Goal: Check status: Check status

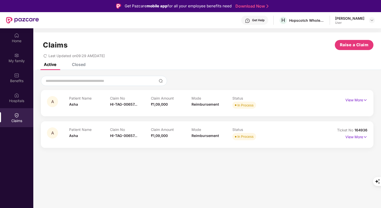
scroll to position [28, 0]
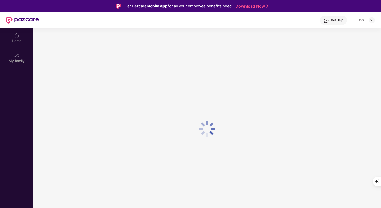
scroll to position [28, 0]
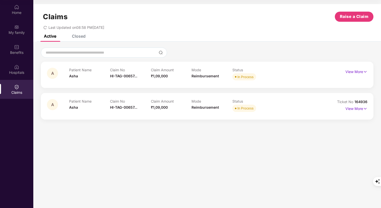
click at [18, 84] on div at bounding box center [16, 86] width 5 height 5
click at [364, 72] on img at bounding box center [365, 72] width 4 height 6
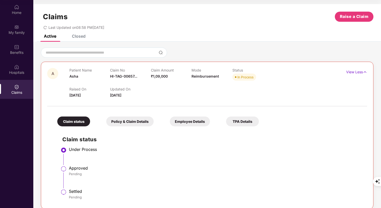
scroll to position [38, 0]
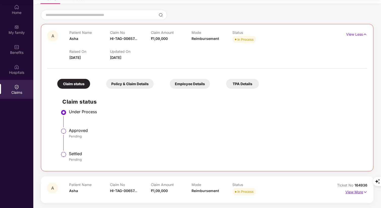
click at [363, 191] on img at bounding box center [365, 192] width 4 height 6
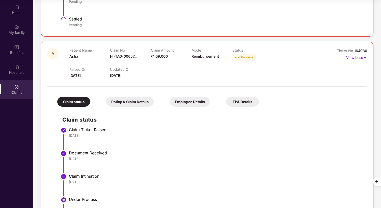
scroll to position [228, 0]
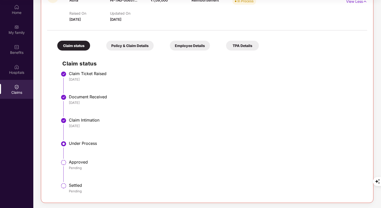
click at [104, 118] on div "Claim Intimation" at bounding box center [215, 119] width 293 height 5
click at [98, 128] on li "Claim Intimation [DATE]" at bounding box center [212, 130] width 300 height 23
click at [107, 115] on li "Document Received [DATE]" at bounding box center [212, 107] width 300 height 23
click at [94, 127] on div "[DATE]" at bounding box center [215, 125] width 293 height 5
click at [104, 134] on li "Claim Intimation [DATE]" at bounding box center [212, 130] width 300 height 23
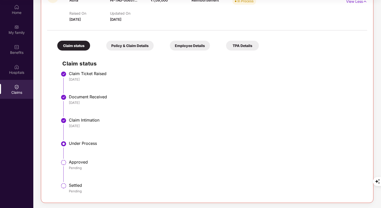
click at [107, 140] on div "Under Process" at bounding box center [215, 142] width 293 height 5
click at [17, 71] on div "Hospitals" at bounding box center [16, 72] width 33 height 5
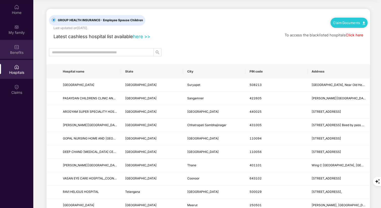
click at [17, 50] on div "Benefits" at bounding box center [16, 52] width 33 height 5
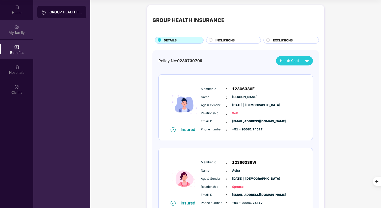
click at [20, 30] on div "My family" at bounding box center [16, 29] width 33 height 19
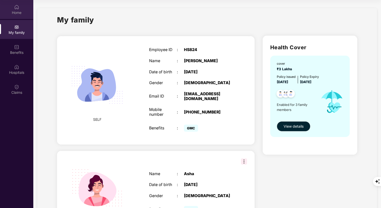
click at [19, 10] on div "Home" at bounding box center [16, 12] width 33 height 5
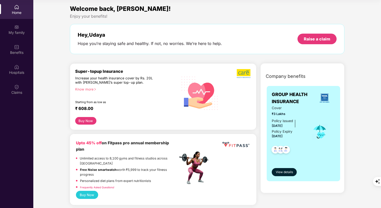
click at [215, 19] on div "Welcome back, [PERSON_NAME]! Enjoy your benefits! Hey, [PERSON_NAME] Hope you’r…" at bounding box center [207, 31] width 278 height 55
click at [231, 19] on div "Welcome back, [PERSON_NAME]! Enjoy your benefits! Hey, [PERSON_NAME] Hope you’r…" at bounding box center [207, 31] width 278 height 55
click at [207, 59] on div "Welcome back, [PERSON_NAME]! Enjoy your benefits! Hey, [PERSON_NAME] Hope you’r…" at bounding box center [207, 31] width 278 height 55
click at [231, 17] on div "Enjoy your benefits!" at bounding box center [207, 16] width 274 height 5
click at [243, 15] on div "Enjoy your benefits!" at bounding box center [207, 16] width 274 height 5
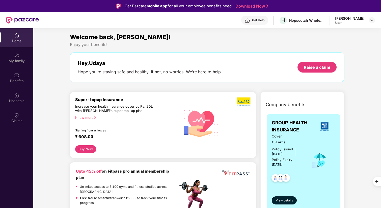
click at [260, 20] on div "Get Help" at bounding box center [258, 20] width 12 height 4
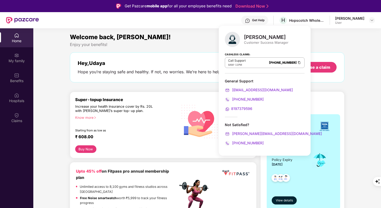
click at [271, 69] on div "Cashless Claims: Call Support 8AM - 11PM [PHONE_NUMBER]" at bounding box center [265, 60] width 80 height 25
click at [282, 78] on div "General Support" at bounding box center [265, 80] width 80 height 5
click at [275, 78] on div "General Support" at bounding box center [265, 80] width 80 height 5
click at [181, 34] on div "Welcome back, [PERSON_NAME]!" at bounding box center [207, 37] width 274 height 10
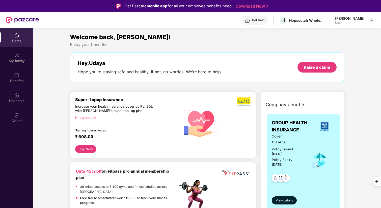
click at [178, 36] on div "Welcome back, [PERSON_NAME]!" at bounding box center [207, 37] width 274 height 10
click at [172, 44] on div "Enjoy your benefits!" at bounding box center [207, 44] width 274 height 5
click at [19, 114] on div "Claims" at bounding box center [16, 117] width 33 height 19
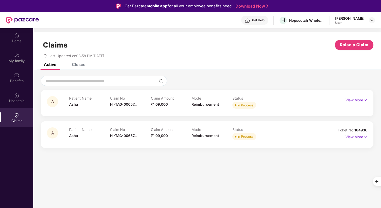
click at [211, 48] on div "Claims Raise a Claim" at bounding box center [207, 45] width 332 height 10
click at [289, 74] on div "A Patient Name Asha Claim No HI-TAG-00657... Claim Amount ₹1,09,000 Mode Reimbu…" at bounding box center [207, 111] width 348 height 83
click at [260, 74] on div "A Patient Name Asha Claim No HI-TAG-00657... Claim Amount ₹1,09,000 Mode Reimbu…" at bounding box center [207, 111] width 348 height 83
click at [279, 77] on div at bounding box center [207, 81] width 332 height 10
click at [366, 137] on img at bounding box center [365, 137] width 4 height 6
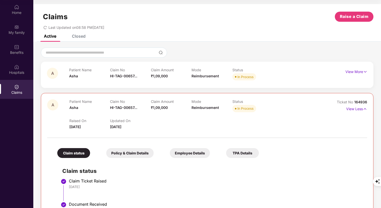
click at [253, 25] on div "Last Updated on 08:58 PM[DATE]" at bounding box center [207, 26] width 332 height 8
click at [270, 33] on div "Claims Raise a Claim Last Updated on 08:58 PM[DATE]" at bounding box center [207, 19] width 348 height 31
click at [279, 53] on div at bounding box center [207, 52] width 332 height 10
click at [285, 49] on div at bounding box center [207, 52] width 332 height 10
click at [365, 70] on img at bounding box center [365, 72] width 4 height 6
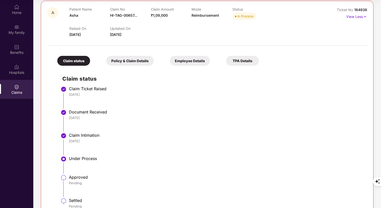
scroll to position [228, 0]
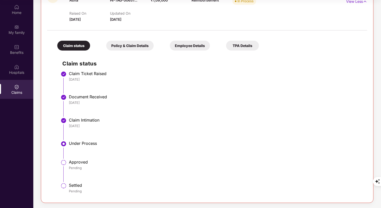
click at [129, 45] on div "Policy & Claim Details" at bounding box center [129, 46] width 47 height 10
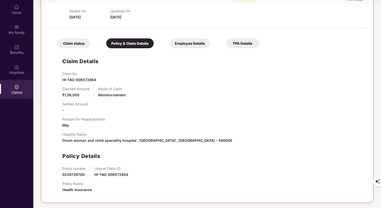
scroll to position [225, 0]
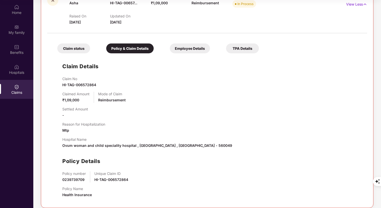
click at [188, 49] on div "Employee Details" at bounding box center [190, 48] width 40 height 10
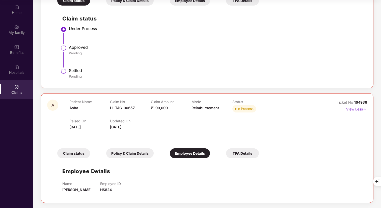
scroll to position [121, 0]
click at [244, 155] on div "TPA Details" at bounding box center [242, 153] width 33 height 10
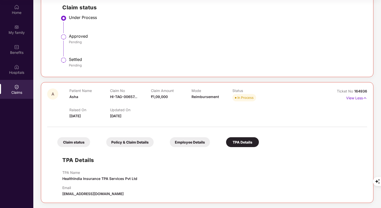
click at [68, 142] on div "Claim status" at bounding box center [73, 142] width 33 height 10
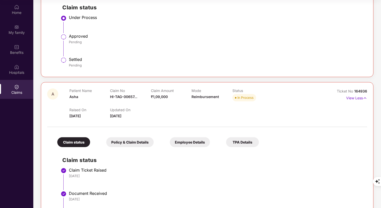
scroll to position [225, 0]
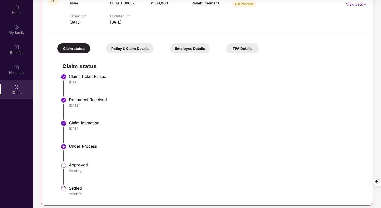
click at [159, 78] on div "Claim Ticket Raised" at bounding box center [215, 76] width 293 height 5
click at [169, 69] on h2 "Claim status" at bounding box center [212, 66] width 300 height 8
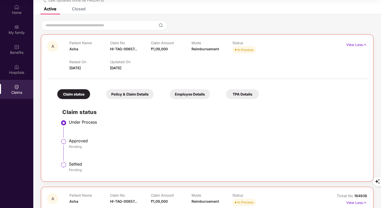
scroll to position [0, 0]
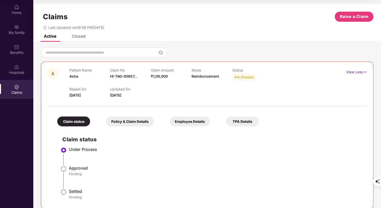
click at [18, 84] on img at bounding box center [16, 86] width 5 height 5
click at [14, 11] on div "Home" at bounding box center [16, 12] width 33 height 5
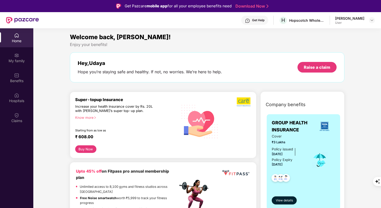
click at [264, 20] on div "Get Help" at bounding box center [258, 20] width 12 height 4
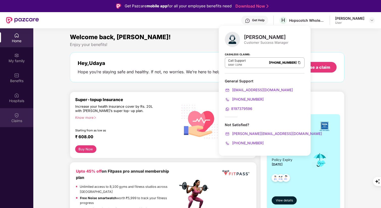
click at [21, 114] on div "Claims" at bounding box center [16, 117] width 33 height 19
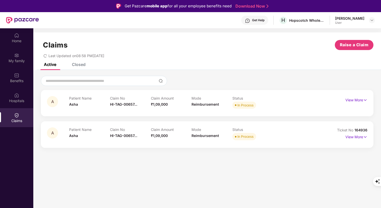
click at [195, 160] on section "Claims Raise a Claim Last Updated on 08:58 PM[DATE] Active Closed A Patient Nam…" at bounding box center [207, 132] width 348 height 208
click at [366, 135] on img at bounding box center [365, 137] width 4 height 6
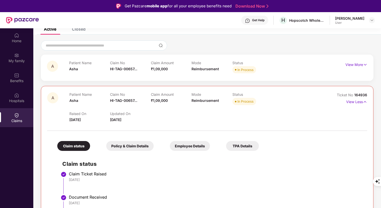
scroll to position [107, 0]
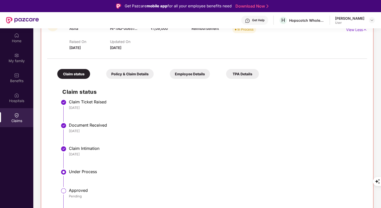
click at [113, 162] on li "Claim Intimation [DATE]" at bounding box center [212, 158] width 300 height 23
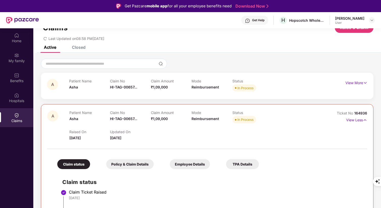
scroll to position [0, 0]
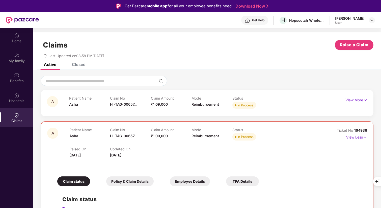
click at [236, 55] on div "Last Updated on 08:58 PM[DATE]" at bounding box center [207, 54] width 332 height 8
click at [192, 79] on div at bounding box center [207, 81] width 332 height 10
click at [201, 80] on div at bounding box center [207, 81] width 332 height 10
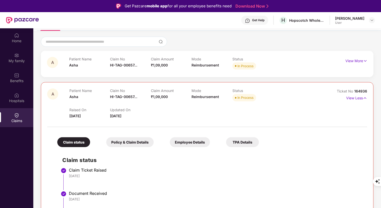
scroll to position [35, 0]
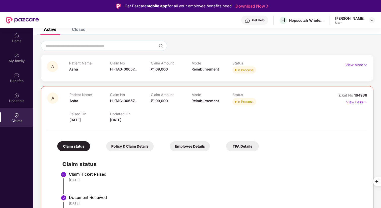
click at [111, 173] on div "Claim Ticket Raised" at bounding box center [215, 173] width 293 height 5
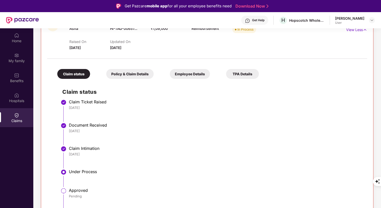
scroll to position [12, 0]
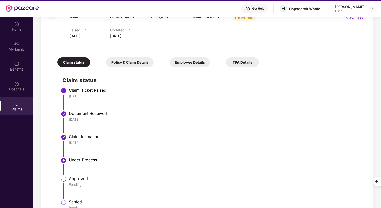
click at [97, 174] on li "Under Process" at bounding box center [212, 168] width 300 height 19
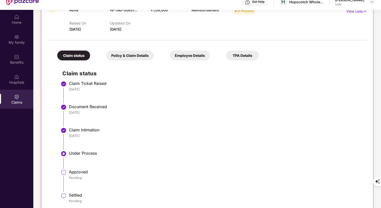
scroll to position [19, 0]
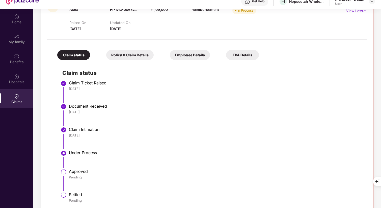
click at [89, 158] on li "Under Process" at bounding box center [212, 161] width 300 height 19
click at [94, 158] on li "Under Process" at bounding box center [212, 161] width 300 height 19
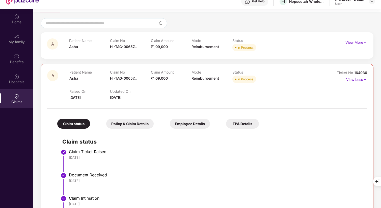
scroll to position [35, 0]
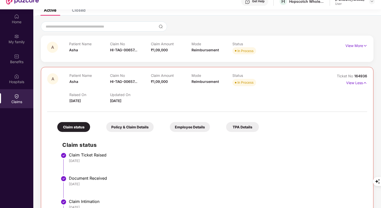
click at [360, 76] on span "164936" at bounding box center [360, 76] width 13 height 4
click at [268, 98] on div "Raised On [DATE] Updated On [DATE]" at bounding box center [191, 95] width 244 height 16
click at [210, 103] on div "Raised On [DATE] Updated On [DATE]" at bounding box center [191, 95] width 244 height 16
click at [147, 163] on li "Claim Ticket Raised [DATE]" at bounding box center [212, 165] width 300 height 23
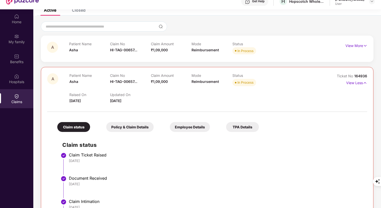
click at [119, 158] on div "[DATE]" at bounding box center [215, 160] width 293 height 5
click at [141, 162] on div "[DATE]" at bounding box center [215, 160] width 293 height 5
click at [169, 155] on div "Claim Ticket Raised" at bounding box center [215, 154] width 293 height 5
click at [181, 150] on div "Claim status Claim Ticket Raised [DATE] Document Received [DATE] Claim Intimati…" at bounding box center [207, 205] width 310 height 143
click at [212, 97] on div "Raised On [DATE] Updated On [DATE]" at bounding box center [191, 95] width 244 height 16
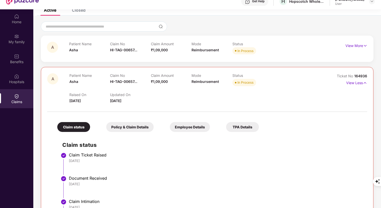
click at [174, 96] on div "Raised On [DATE] Updated On [DATE]" at bounding box center [191, 95] width 244 height 16
click at [153, 104] on div at bounding box center [207, 109] width 320 height 11
click at [20, 78] on div "Hospitals" at bounding box center [16, 78] width 33 height 19
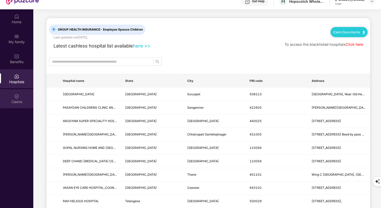
click at [16, 97] on img at bounding box center [16, 96] width 5 height 5
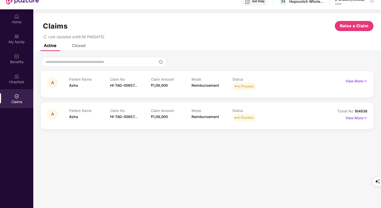
scroll to position [18, 0]
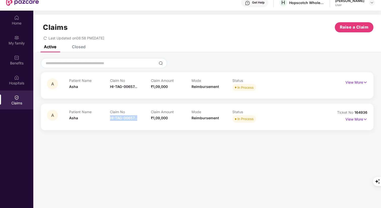
drag, startPoint x: 110, startPoint y: 117, endPoint x: 139, endPoint y: 118, distance: 29.3
click at [139, 118] on div "Claim No HI-TAG-00657..." at bounding box center [130, 116] width 41 height 14
copy span "HI-TAG-00657..."
click at [192, 61] on div at bounding box center [207, 63] width 332 height 10
click at [17, 53] on div "Benefits" at bounding box center [16, 59] width 33 height 19
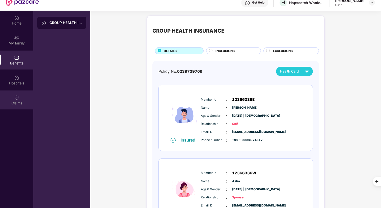
click at [17, 97] on img at bounding box center [16, 97] width 5 height 5
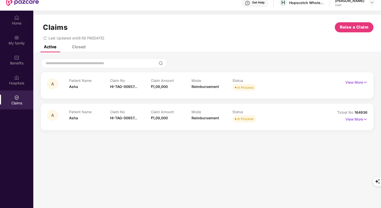
click at [225, 46] on div "Active Closed" at bounding box center [207, 48] width 348 height 7
click at [282, 112] on div "Patient Name Asha Claim No HI-TAG-00657... Claim Amount ₹1,09,000 Mode Reimburs…" at bounding box center [191, 116] width 245 height 14
click at [363, 120] on img at bounding box center [365, 119] width 4 height 6
